Goal: Find specific page/section: Find specific page/section

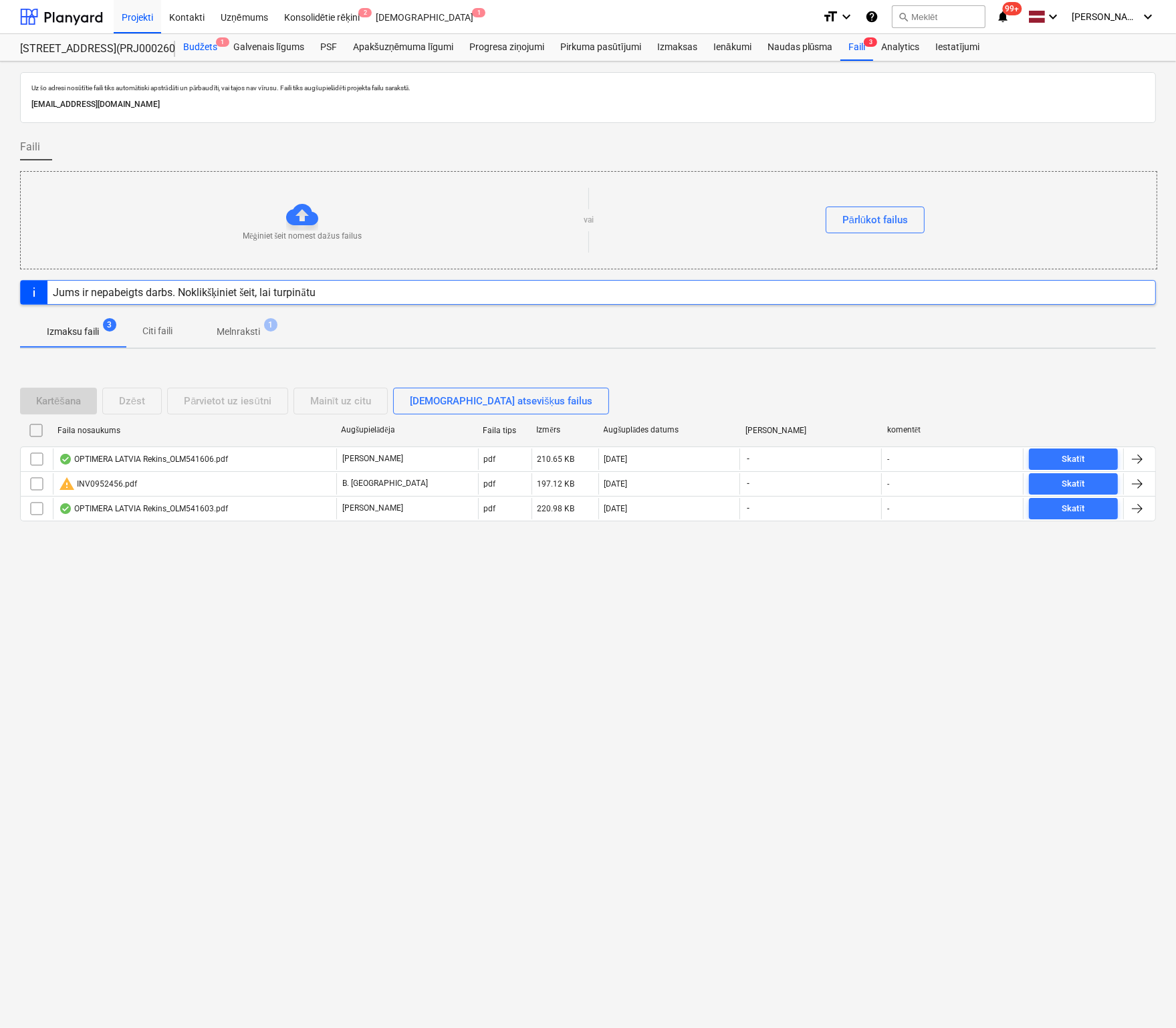
click at [196, 46] on div "Budžets 1" at bounding box center [200, 47] width 50 height 27
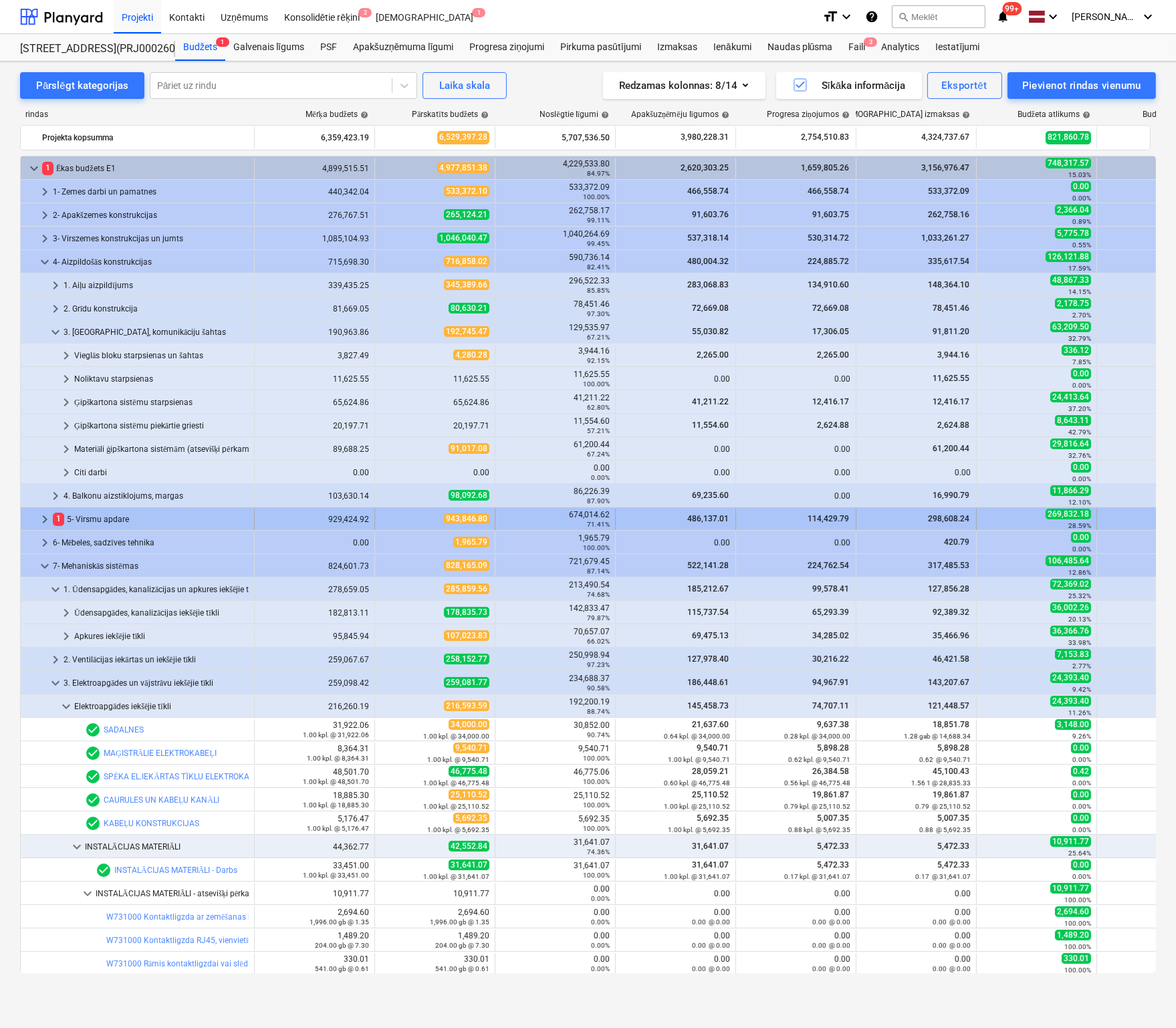
click at [40, 515] on span "keyboard_arrow_right" at bounding box center [45, 519] width 16 height 16
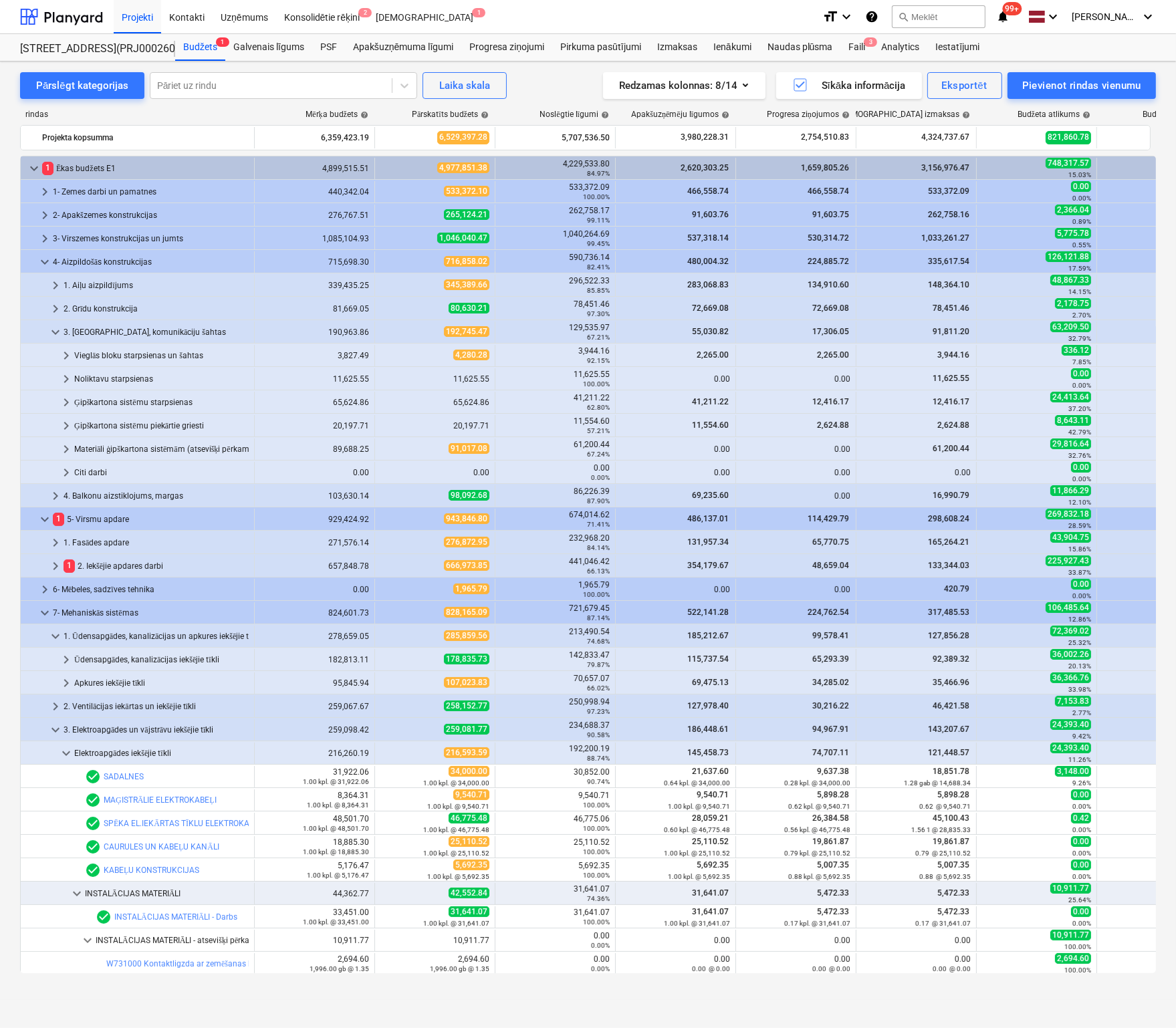
scroll to position [868, 0]
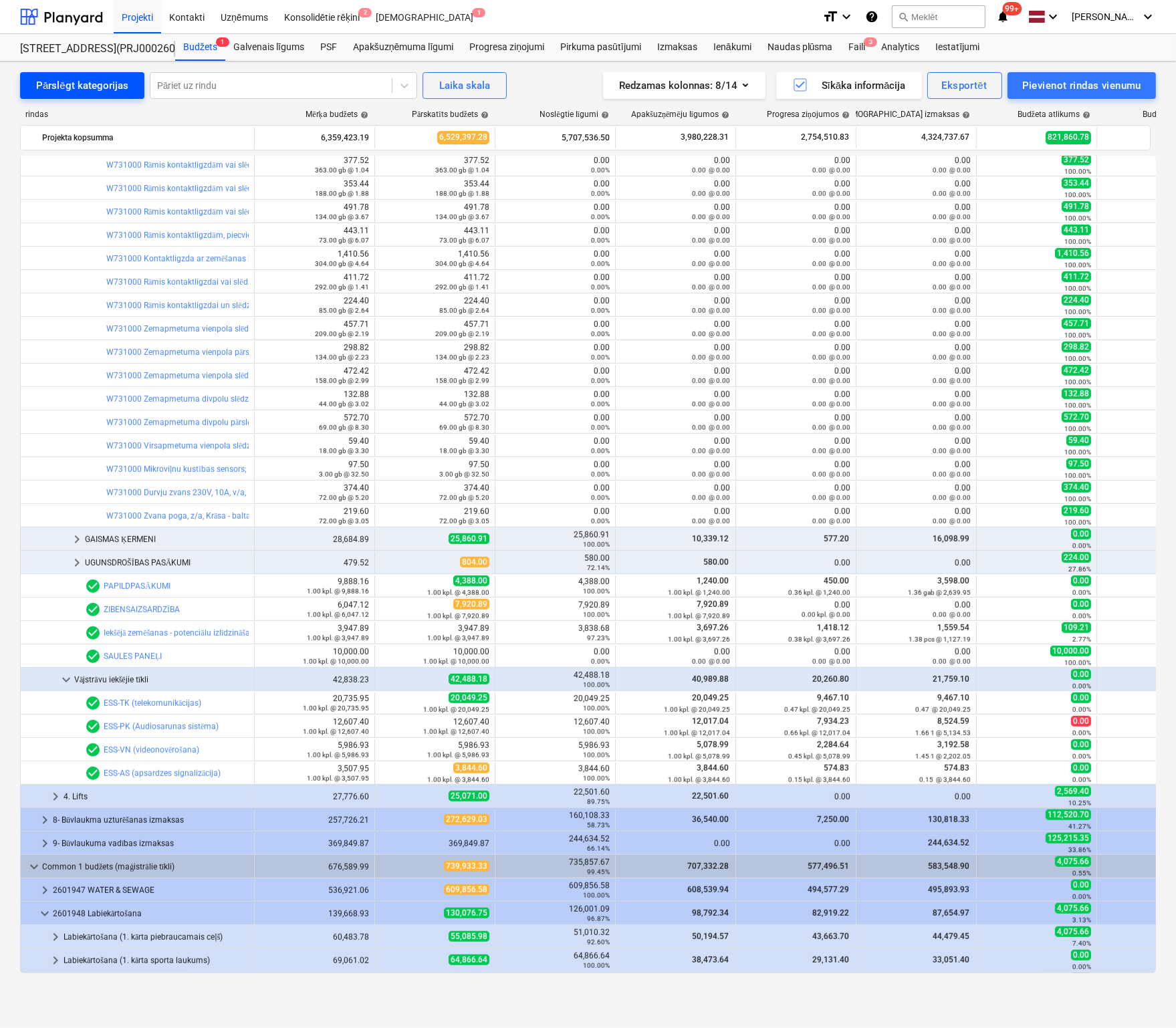
click at [81, 83] on div "Pārslēgt kategorijas" at bounding box center [82, 86] width 92 height 18
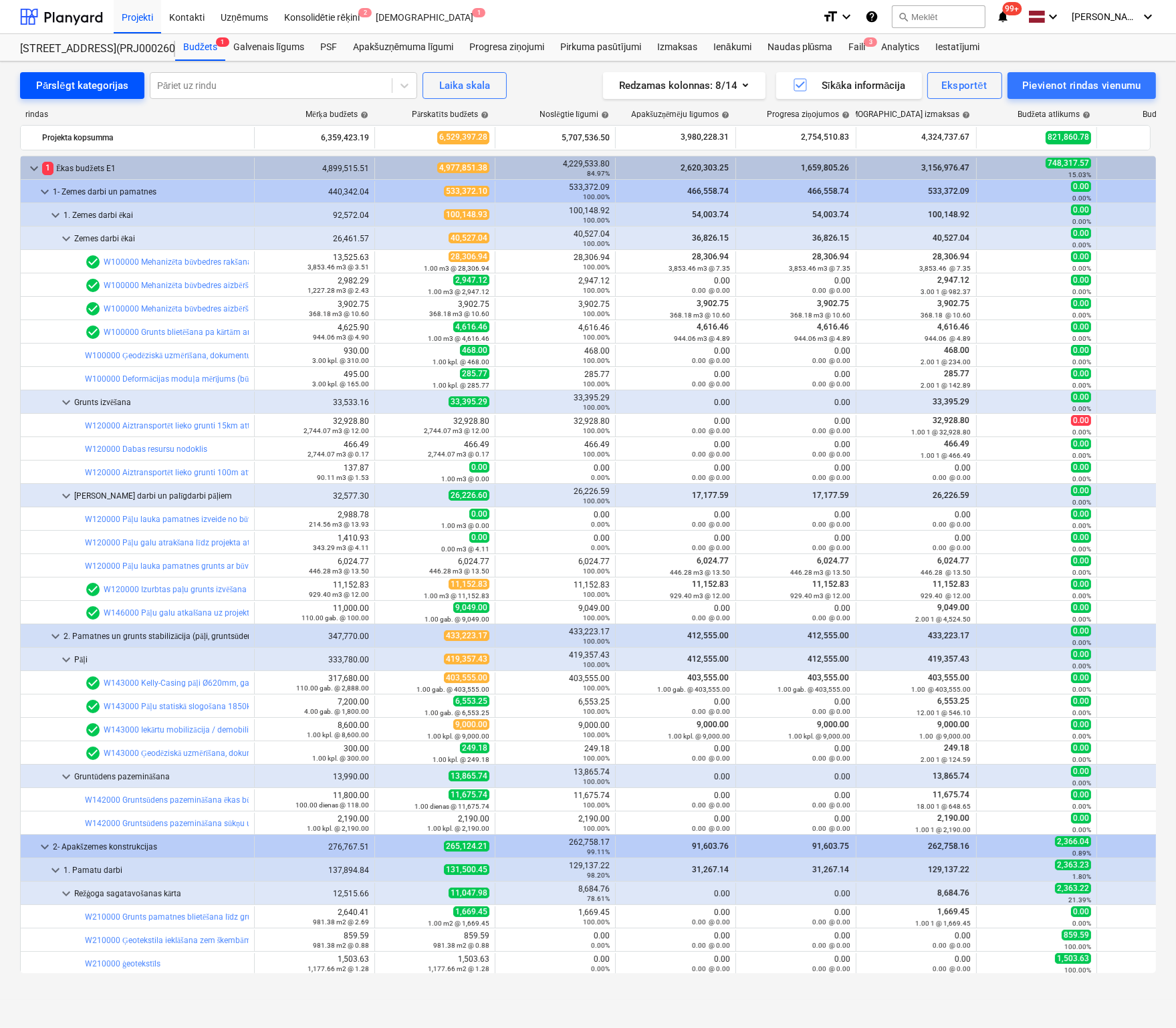
scroll to position [401, 0]
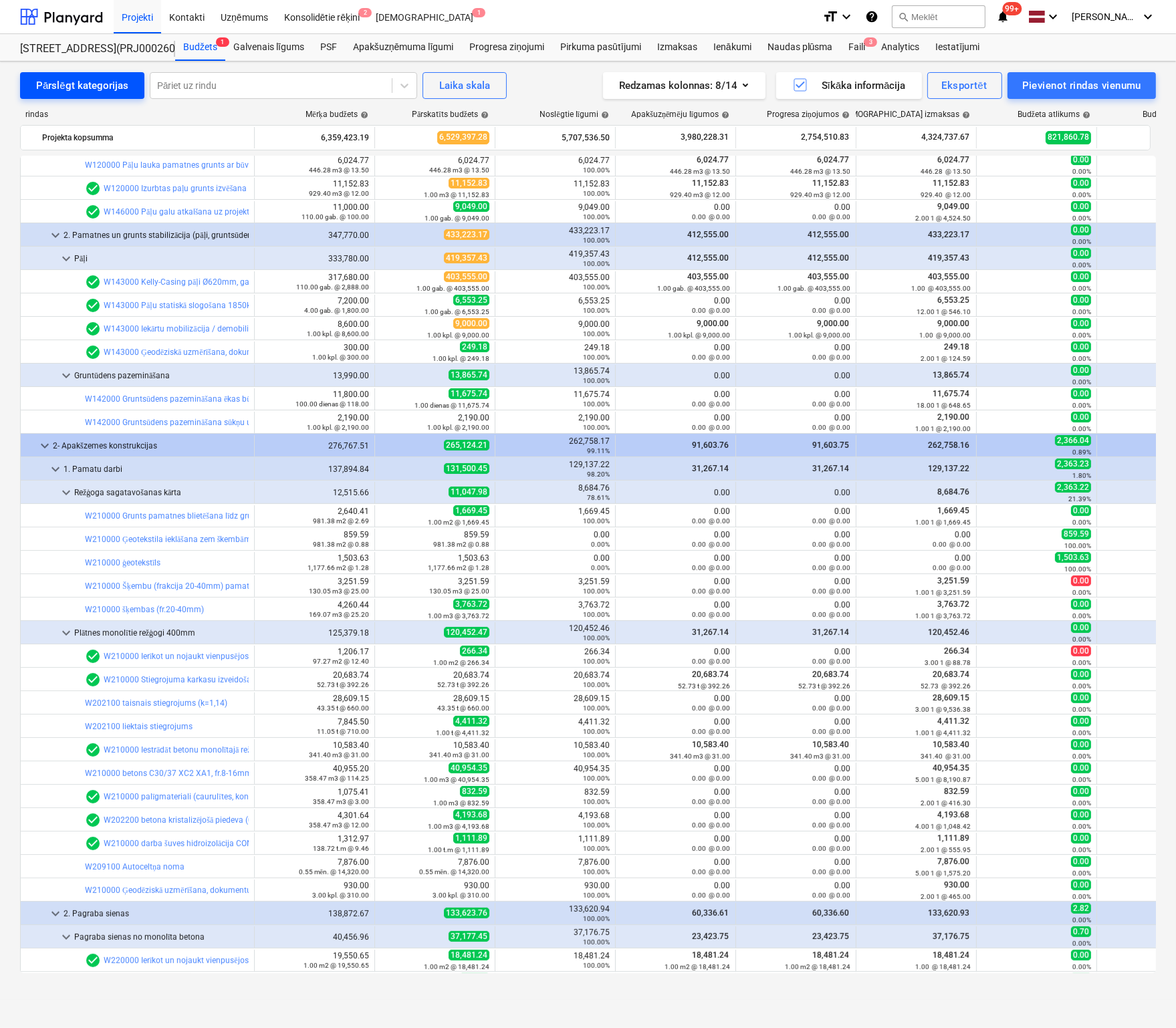
click at [81, 83] on div "Pārslēgt kategorijas" at bounding box center [82, 86] width 92 height 18
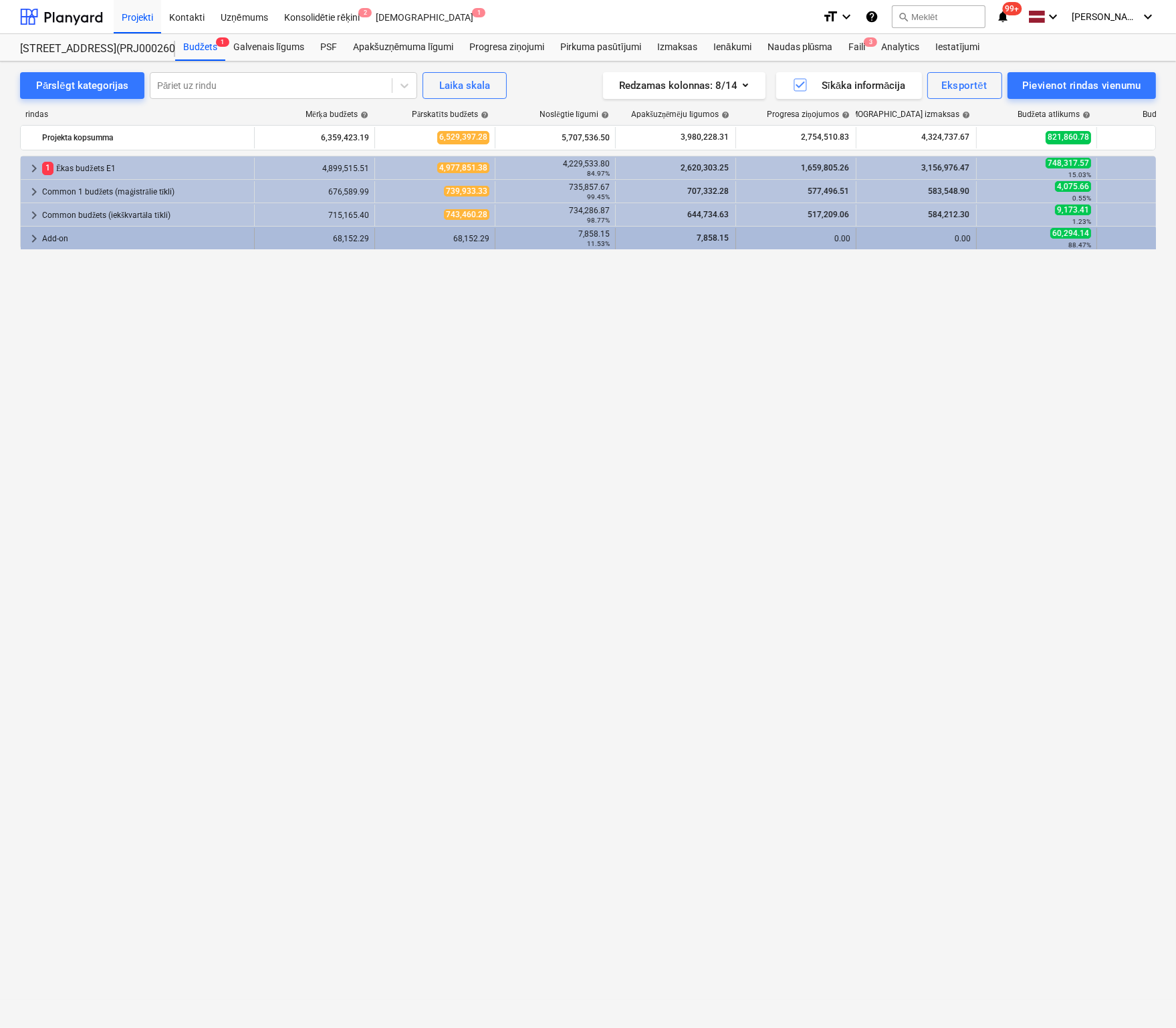
click at [32, 238] on span "keyboard_arrow_right" at bounding box center [34, 239] width 16 height 16
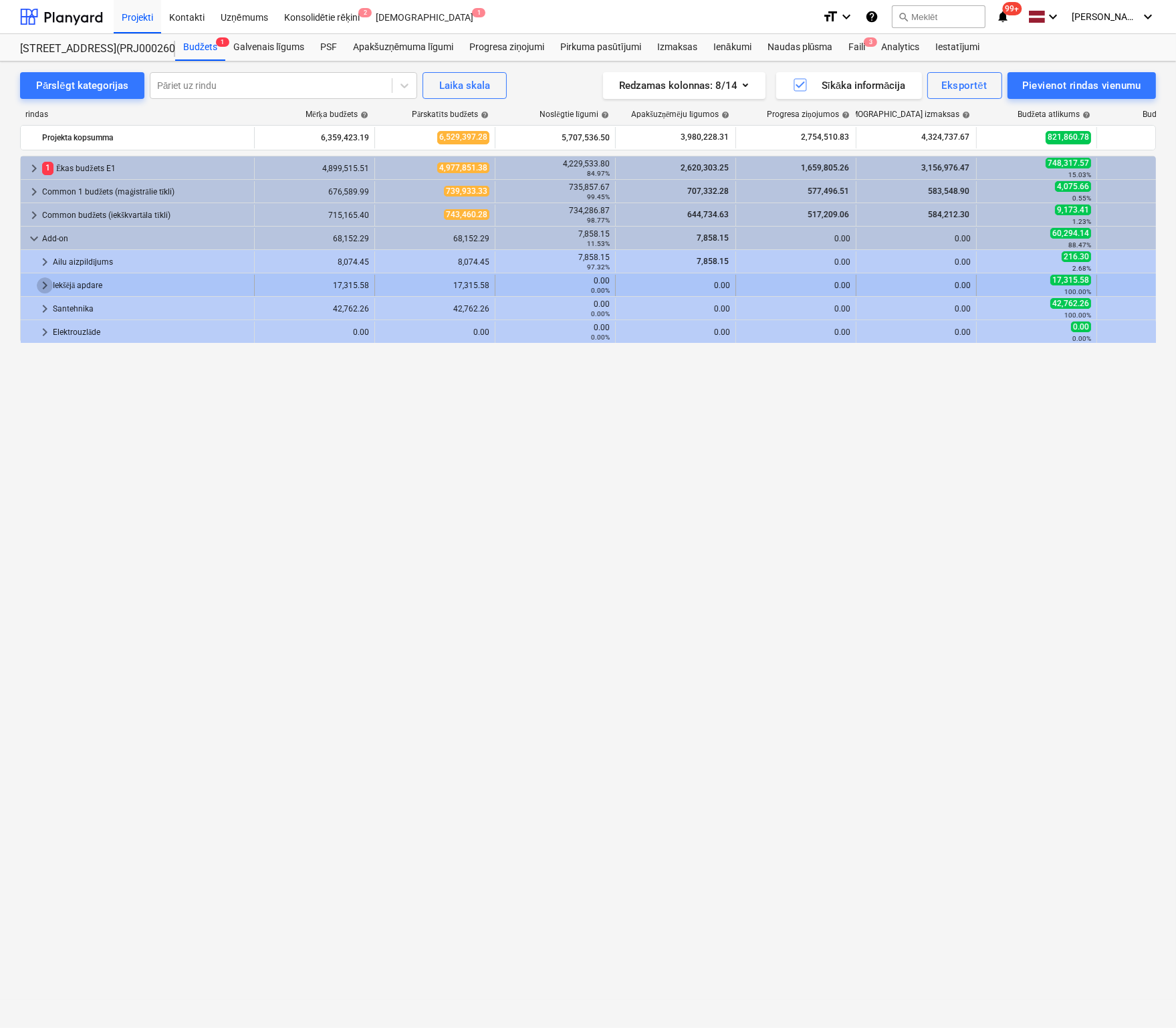
click at [42, 283] on span "keyboard_arrow_right" at bounding box center [45, 286] width 16 height 16
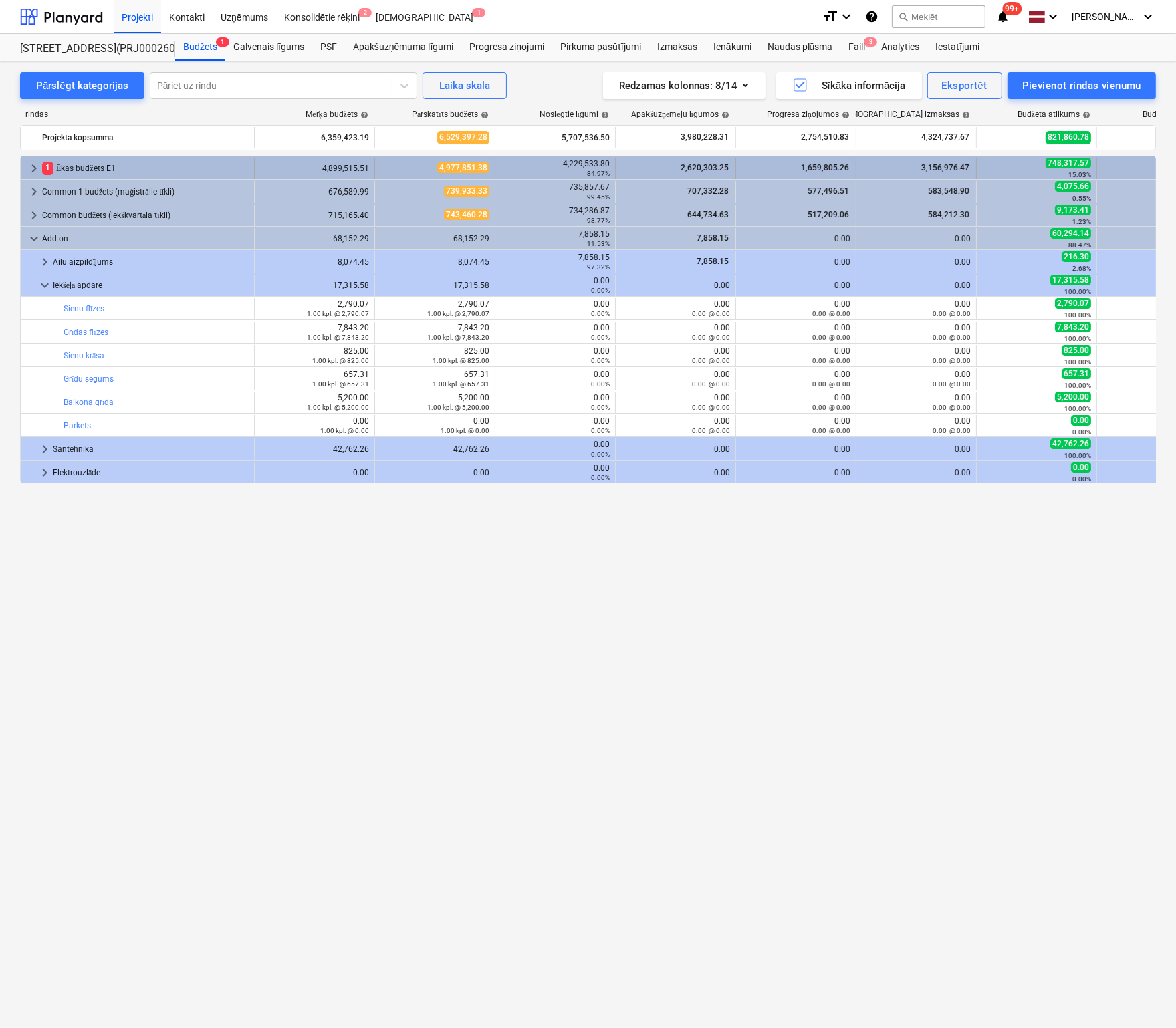
click at [30, 165] on span "keyboard_arrow_right" at bounding box center [34, 168] width 16 height 16
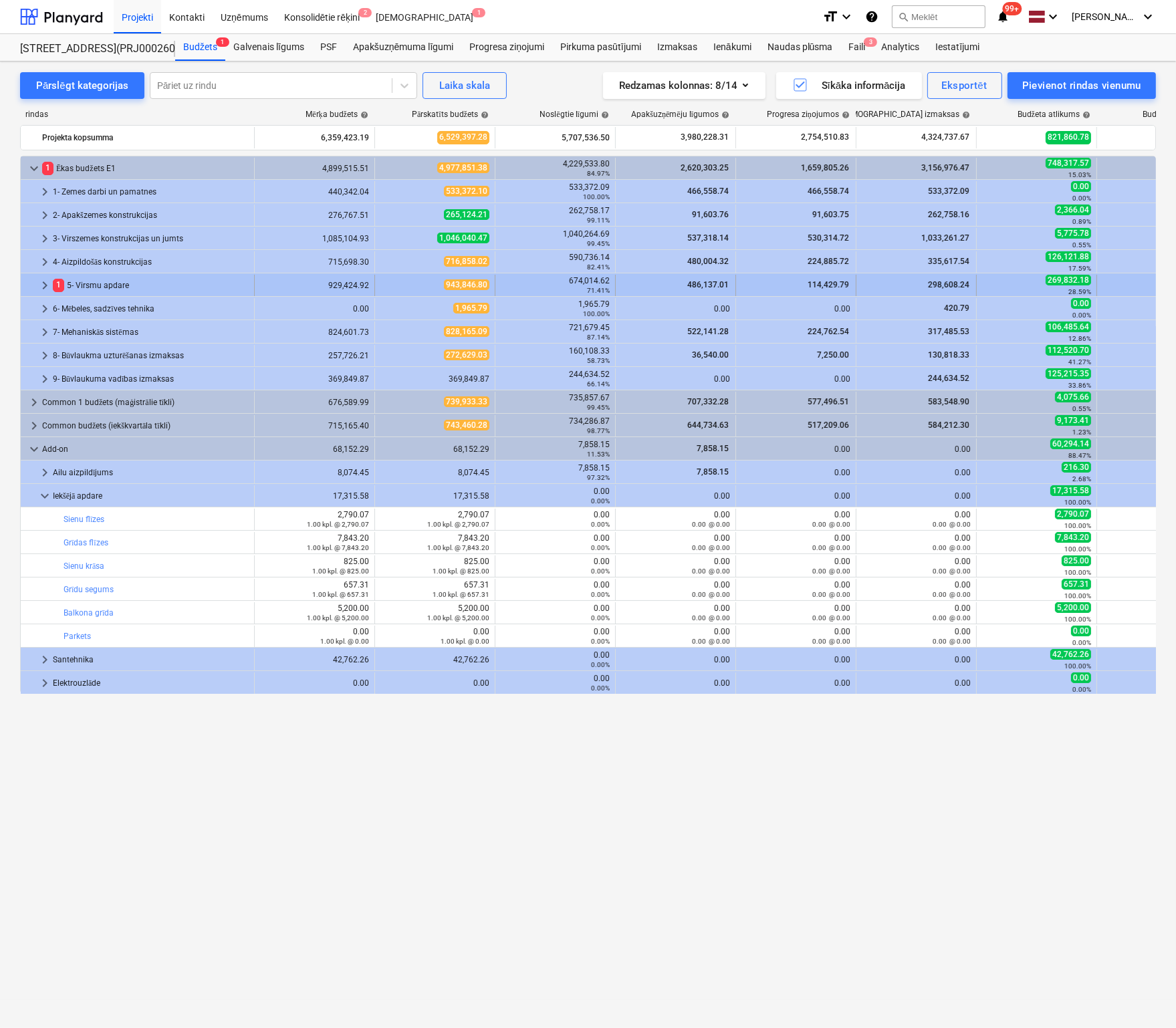
click at [41, 285] on span "keyboard_arrow_right" at bounding box center [45, 286] width 16 height 16
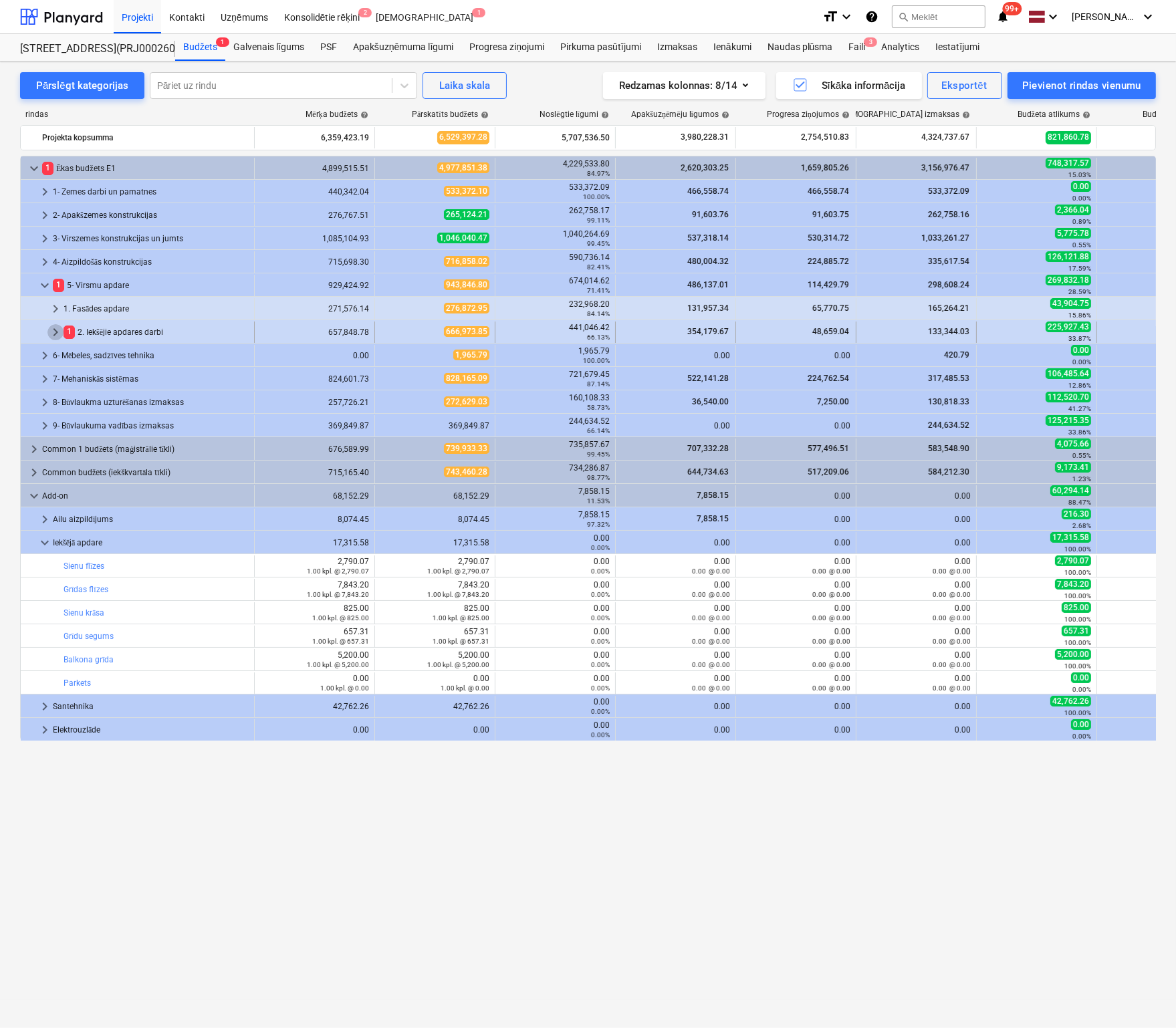
click at [52, 329] on span "keyboard_arrow_right" at bounding box center [55, 332] width 16 height 16
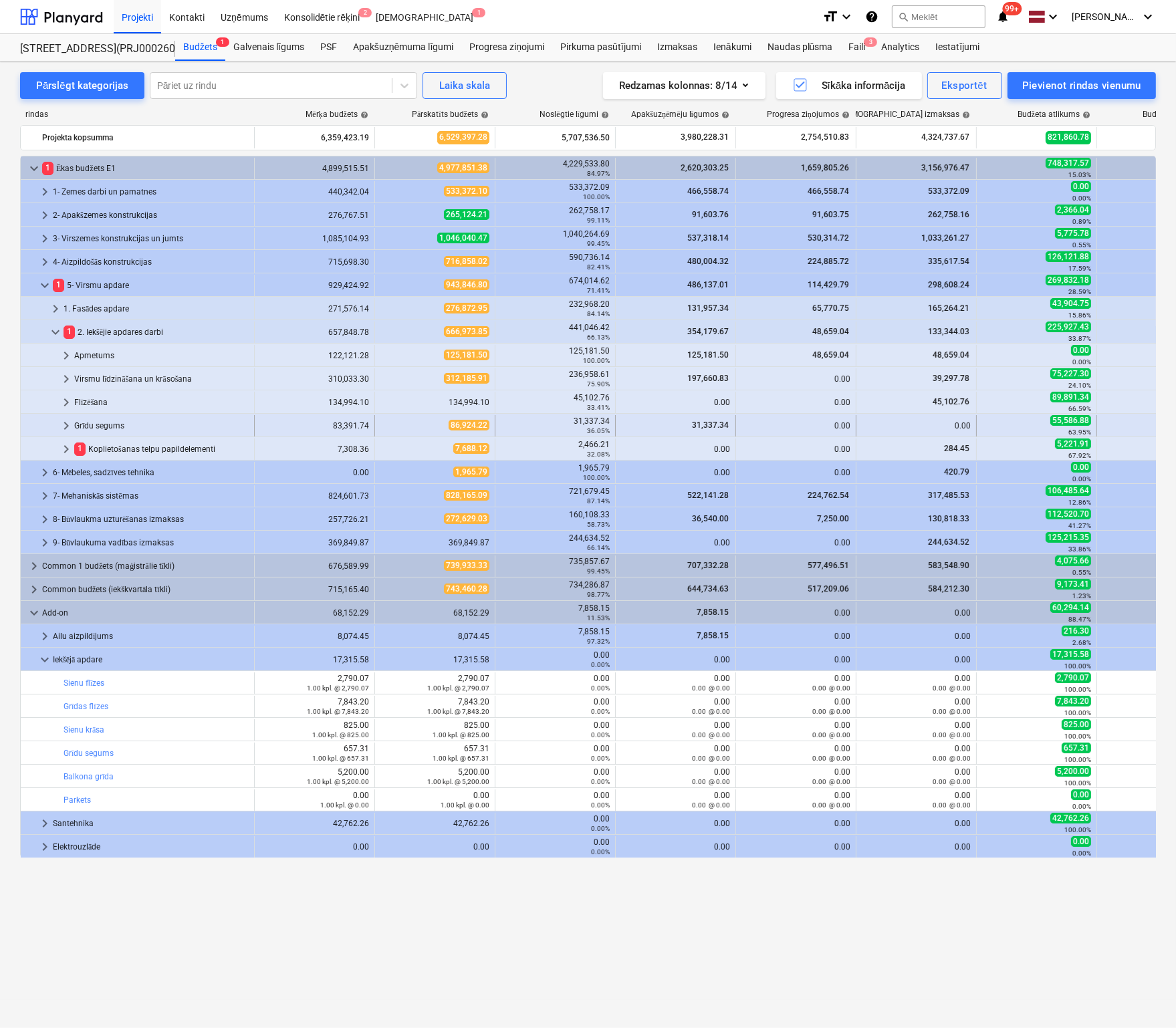
click at [69, 423] on span "keyboard_arrow_right" at bounding box center [66, 426] width 16 height 16
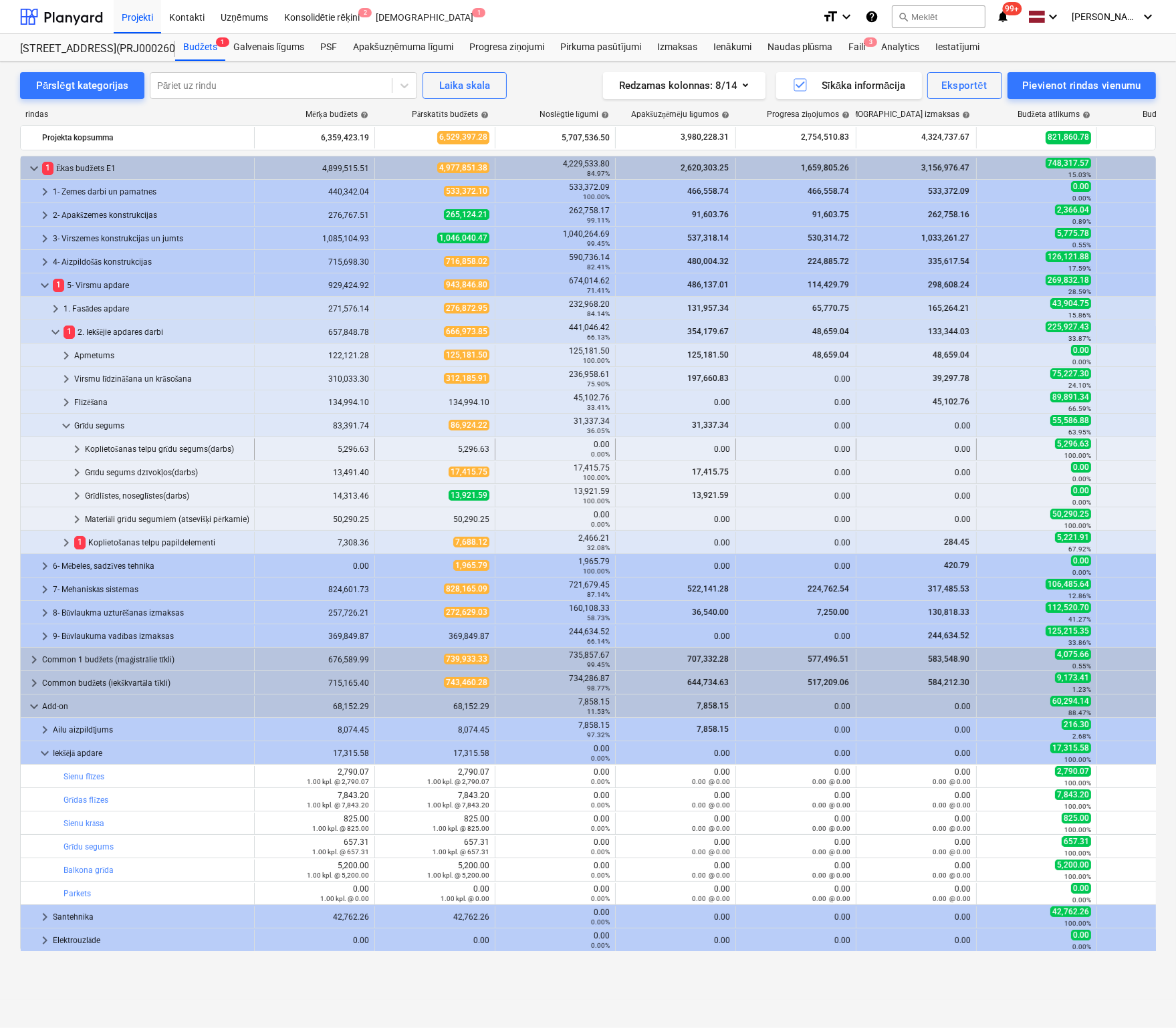
click at [75, 447] on span "keyboard_arrow_right" at bounding box center [77, 449] width 16 height 16
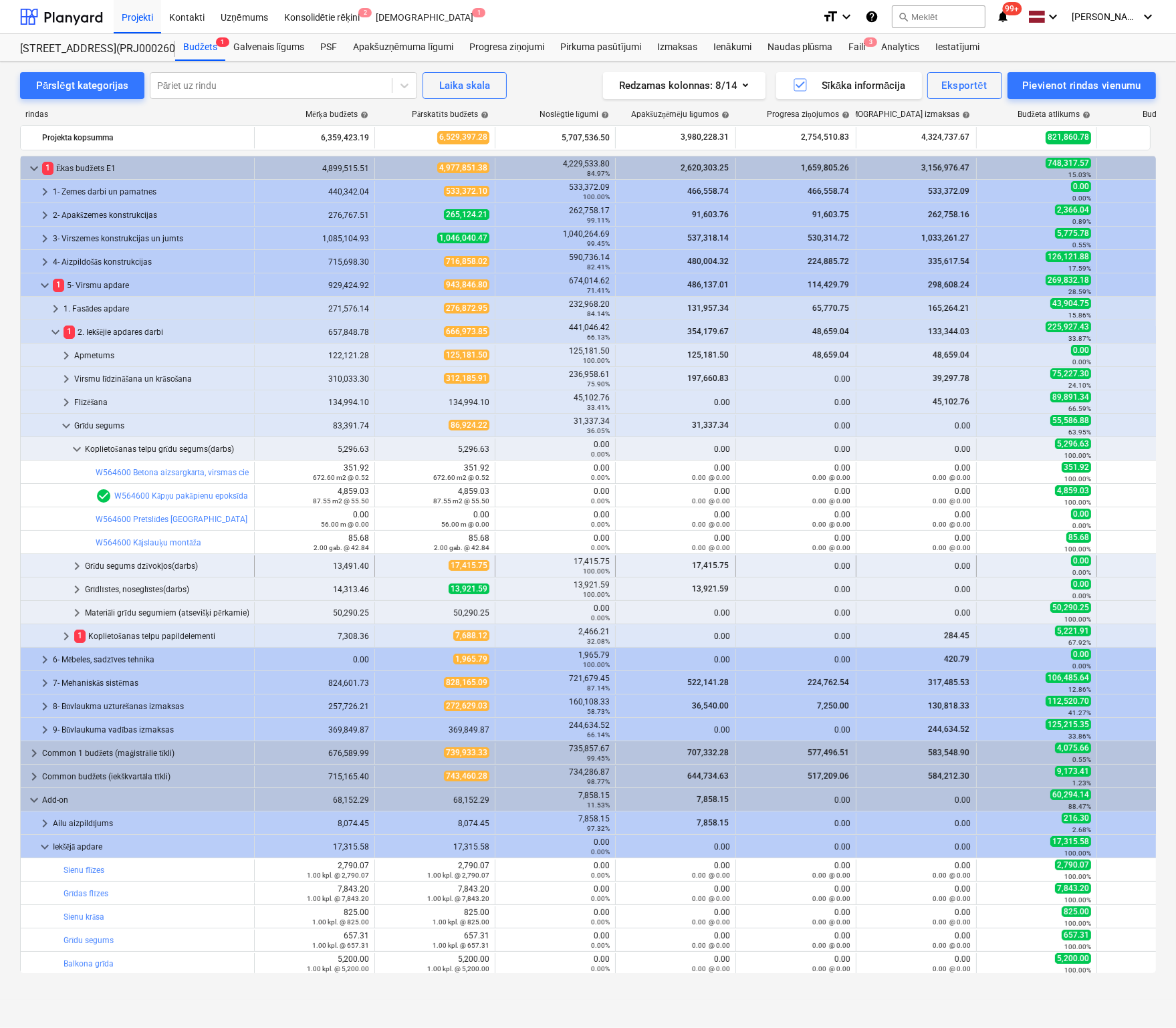
click at [75, 565] on span "keyboard_arrow_right" at bounding box center [77, 566] width 16 height 16
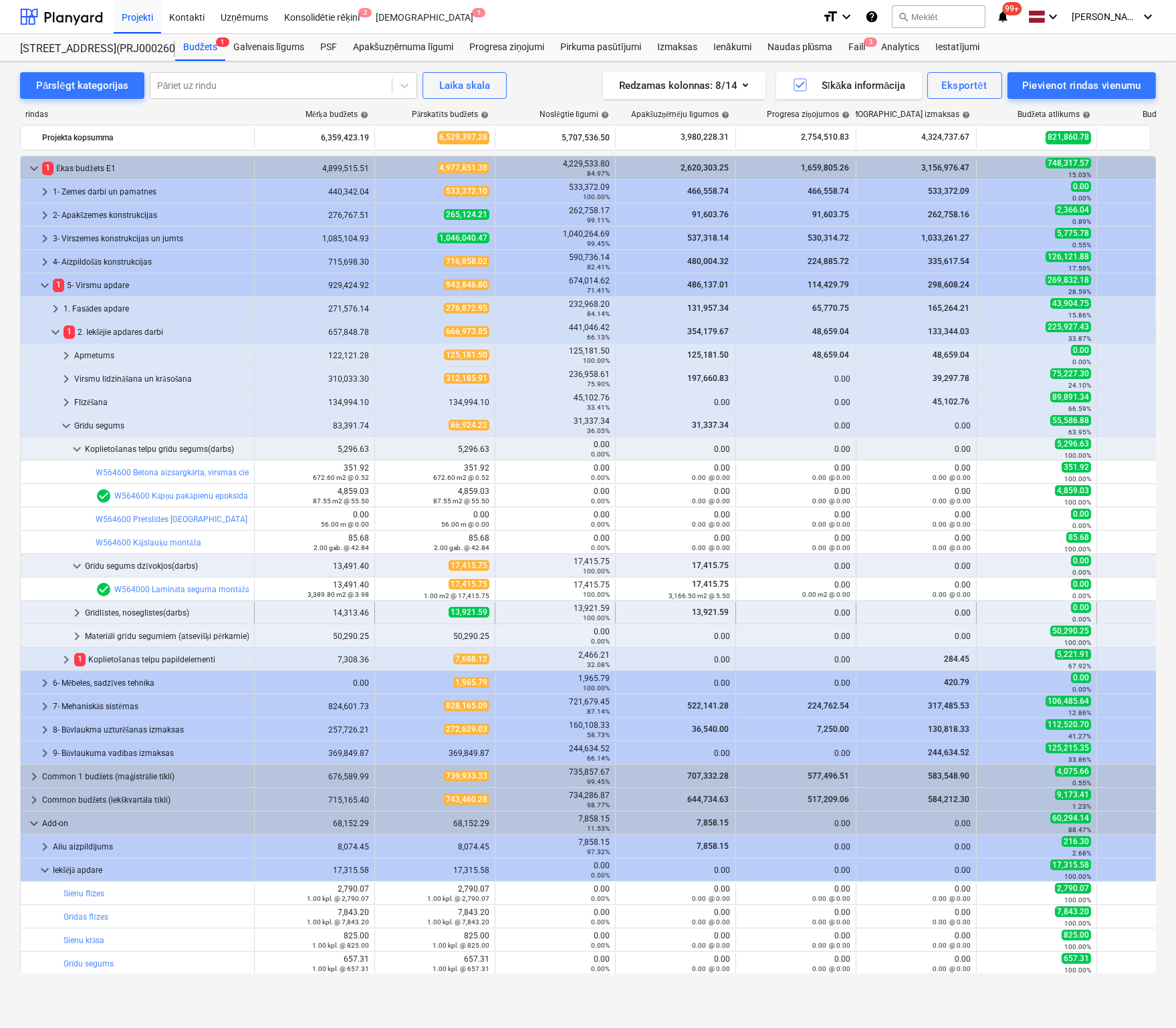
click at [73, 615] on span "keyboard_arrow_right" at bounding box center [77, 613] width 16 height 16
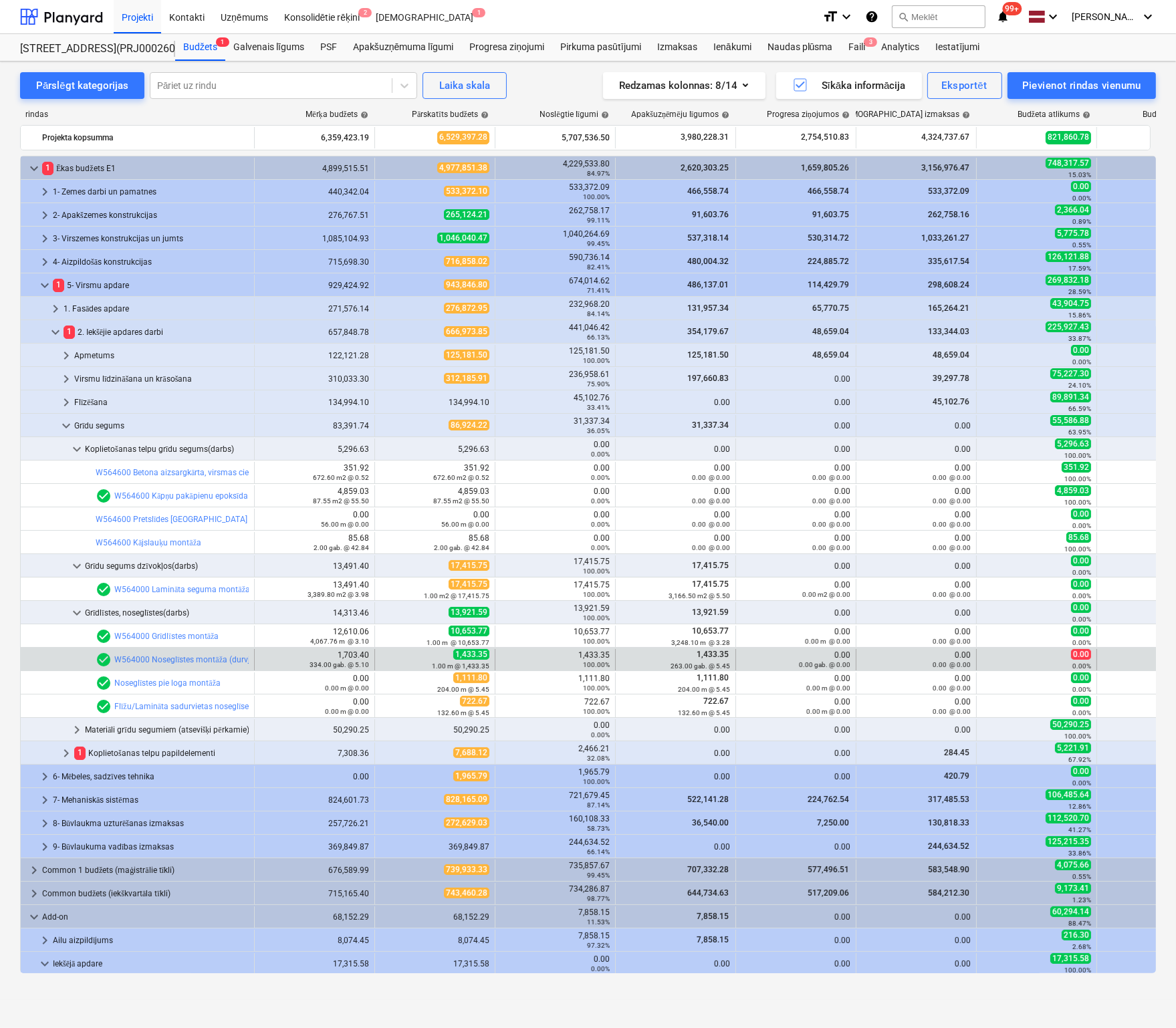
scroll to position [66, 0]
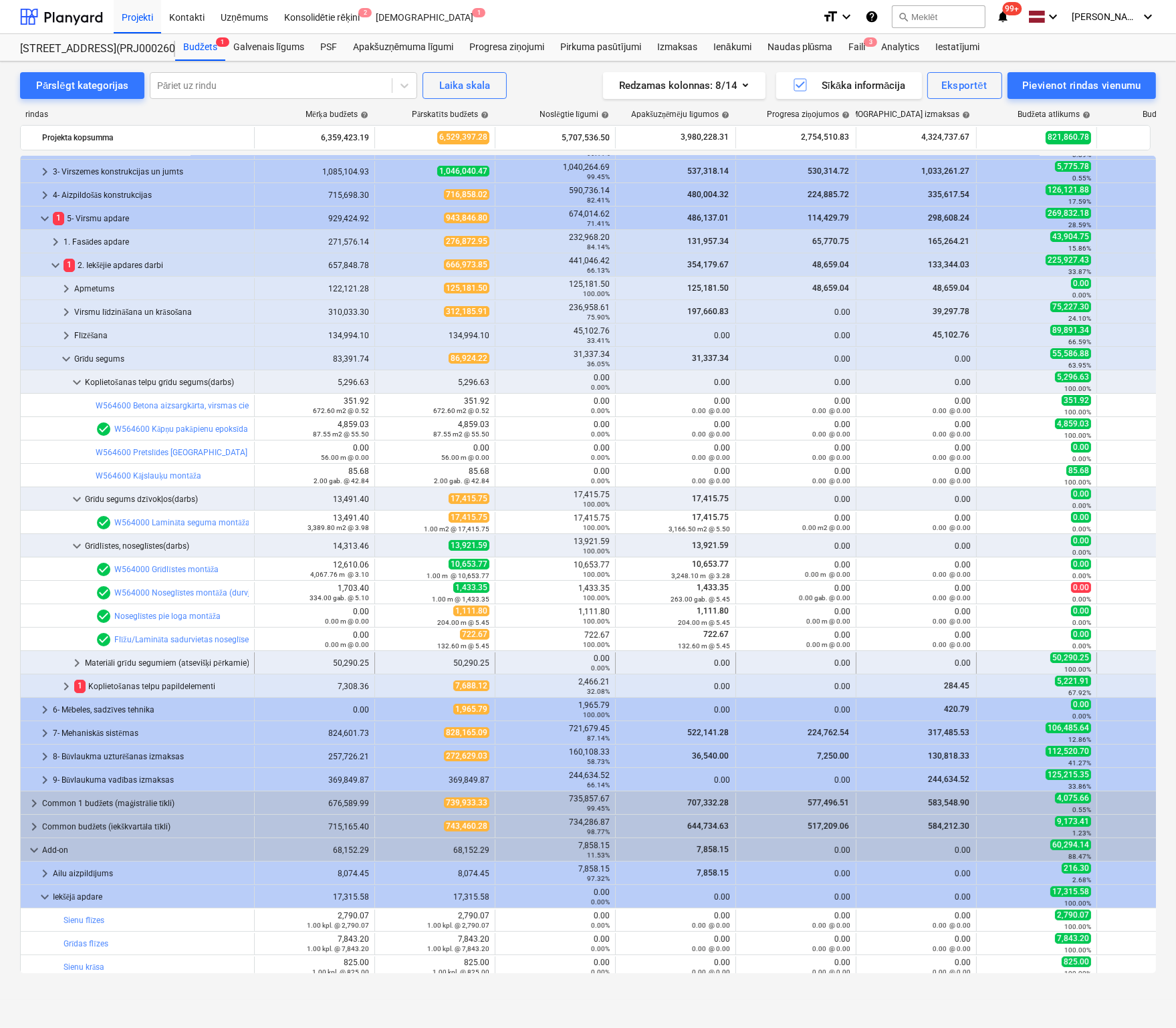
click at [75, 662] on span "keyboard_arrow_right" at bounding box center [77, 663] width 16 height 16
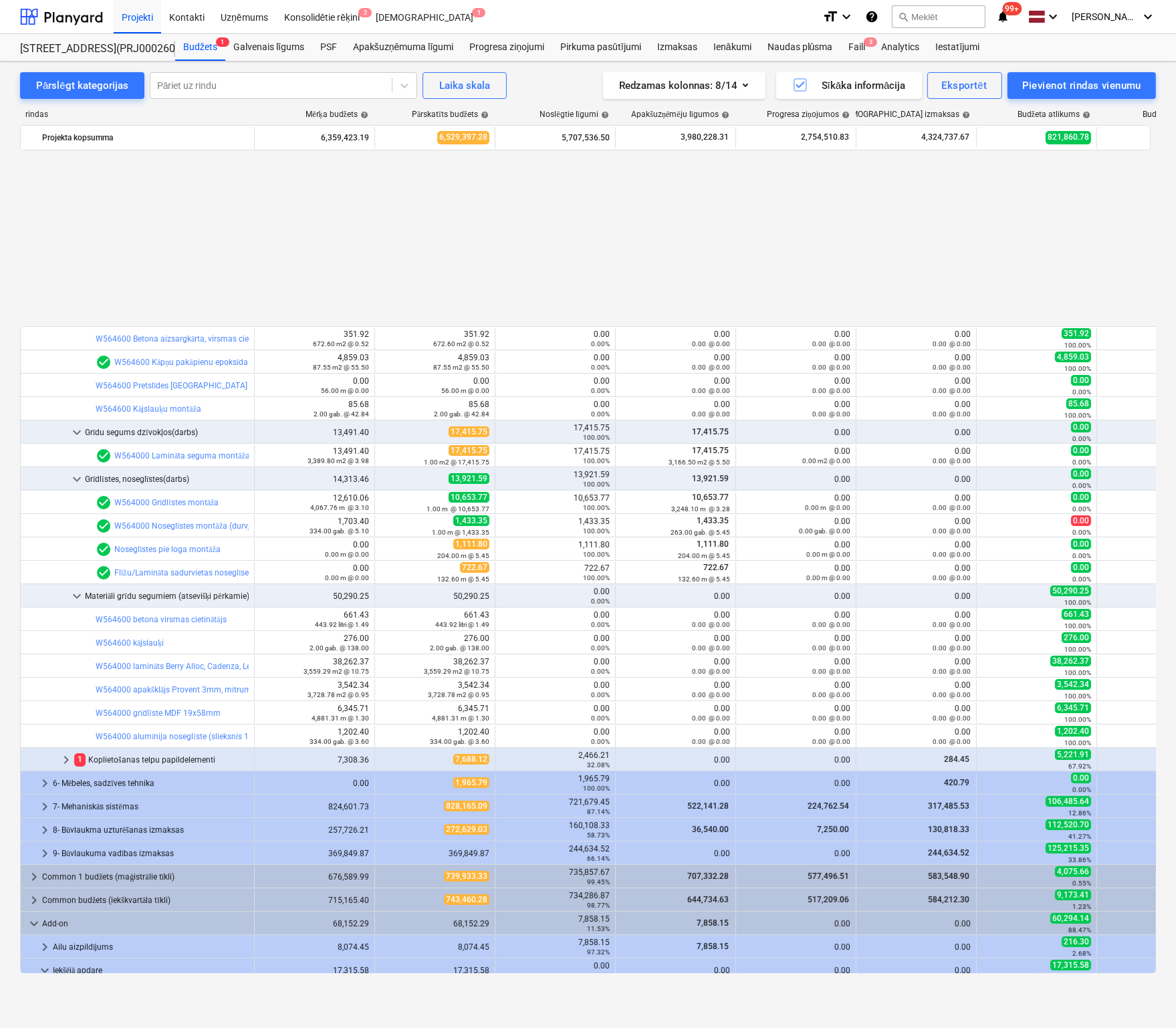
scroll to position [329, 0]
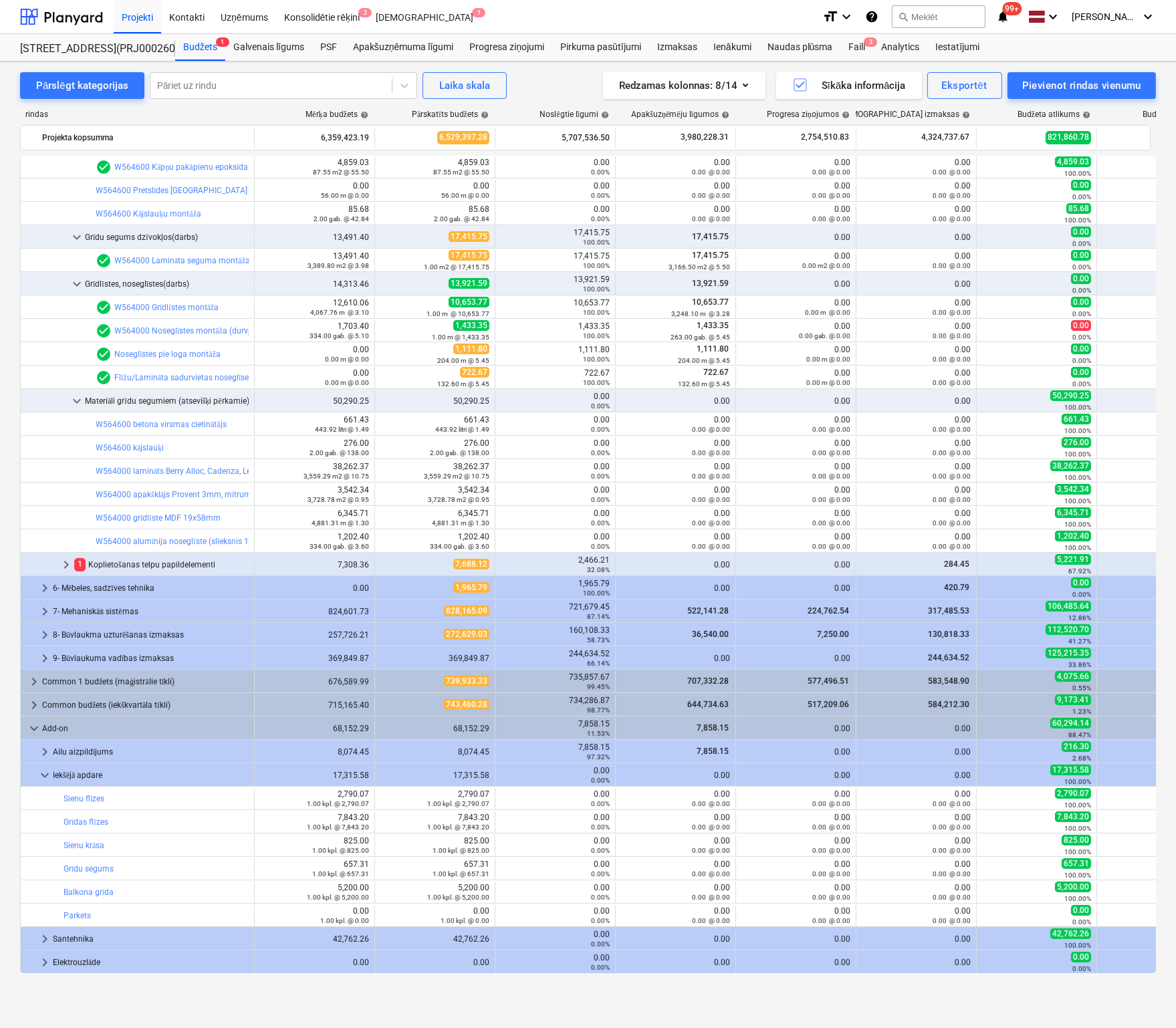
click at [1169, 236] on div "Pārslēgt kategorijas Pāriet uz rindu Laika skala Redzamas kolonnas : 8/14 Sīkāk…" at bounding box center [588, 530] width 1176 height 939
